Goal: Navigation & Orientation: Go to known website

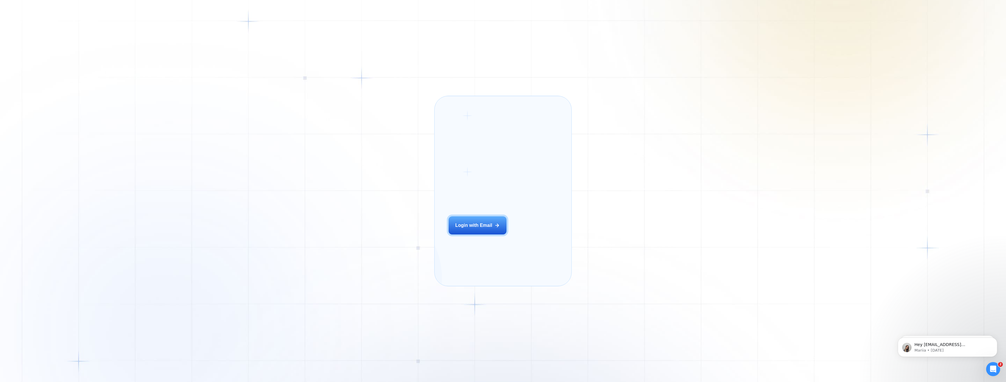
drag, startPoint x: 482, startPoint y: 239, endPoint x: 585, endPoint y: 255, distance: 104.2
click at [483, 234] on button "Login with Email" at bounding box center [478, 225] width 58 height 18
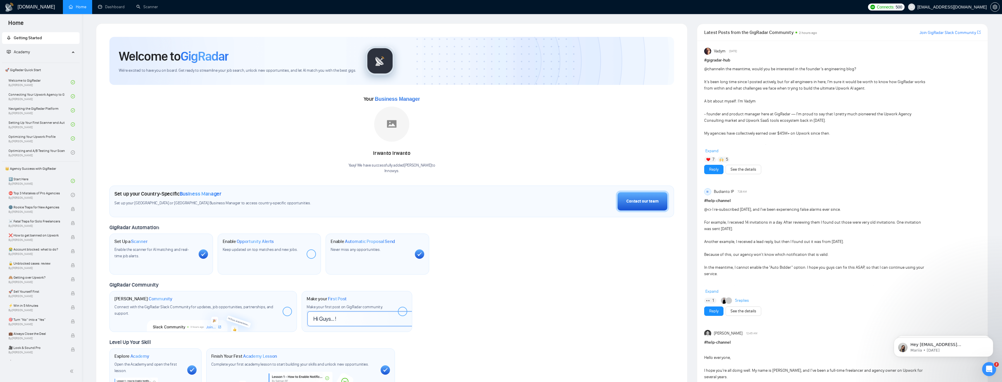
click at [690, 188] on div "Welcome to GigRadar We're excited to have you on board. Get ready to streamline…" at bounding box center [391, 339] width 601 height 632
